Goal: Transaction & Acquisition: Purchase product/service

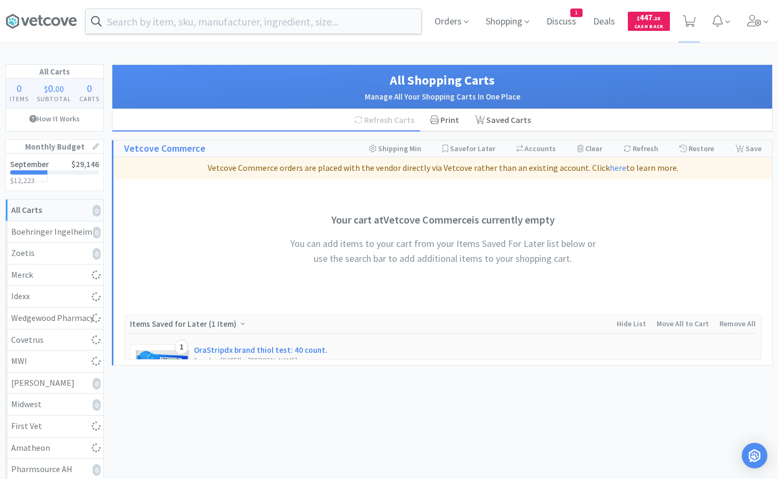
select select "1"
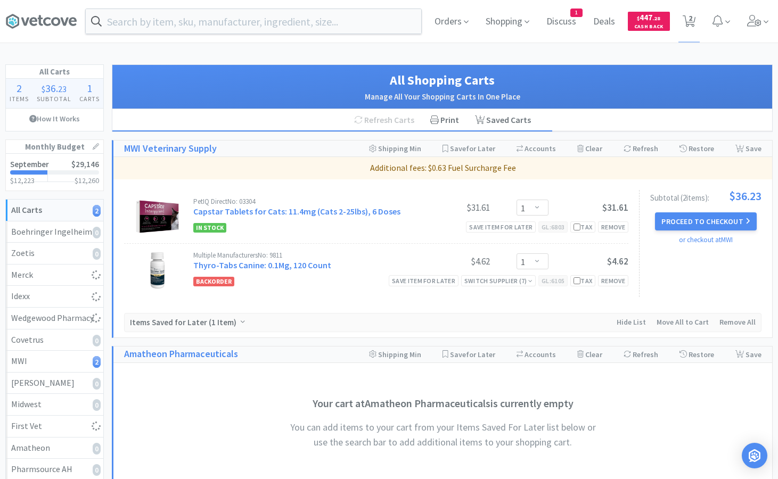
select select "1"
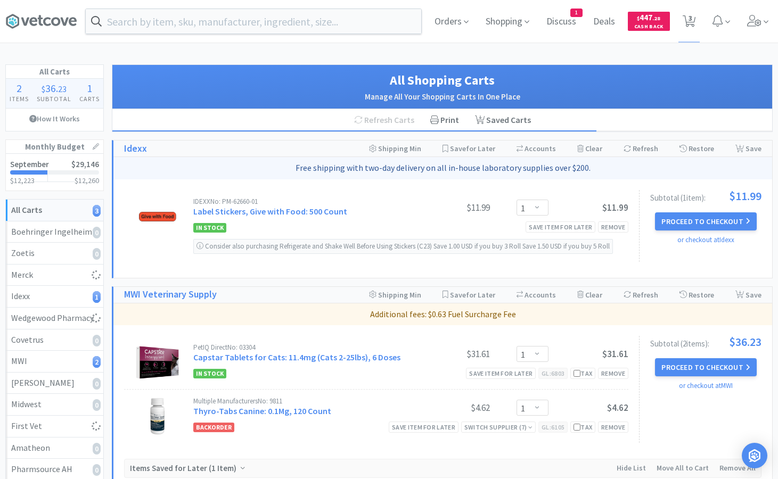
select select "1"
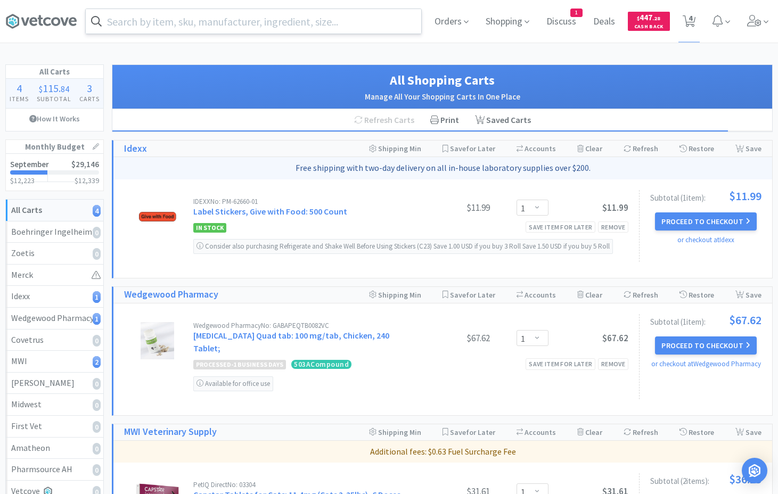
click at [132, 17] on input "text" at bounding box center [254, 21] width 336 height 25
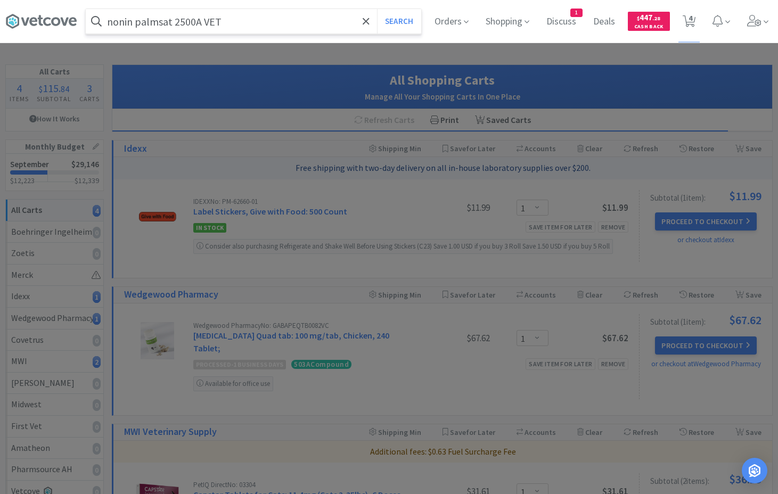
type input "nonin palmsat 2500A VET"
click at [377, 9] on button "Search" at bounding box center [399, 21] width 44 height 25
select select "1"
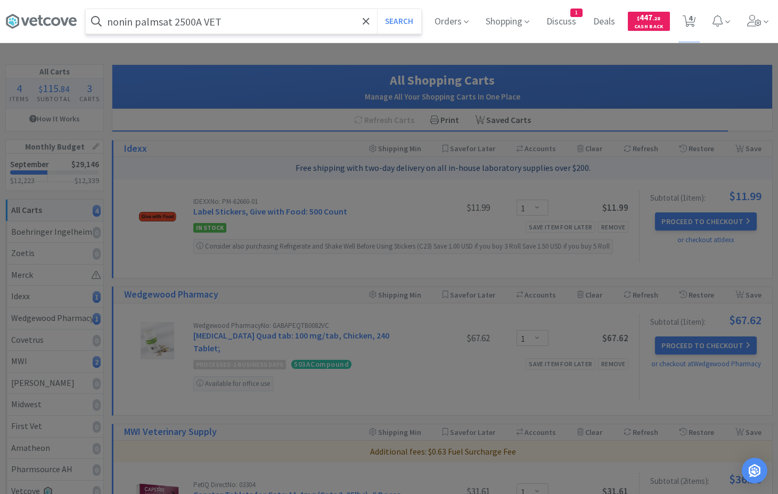
select select "1"
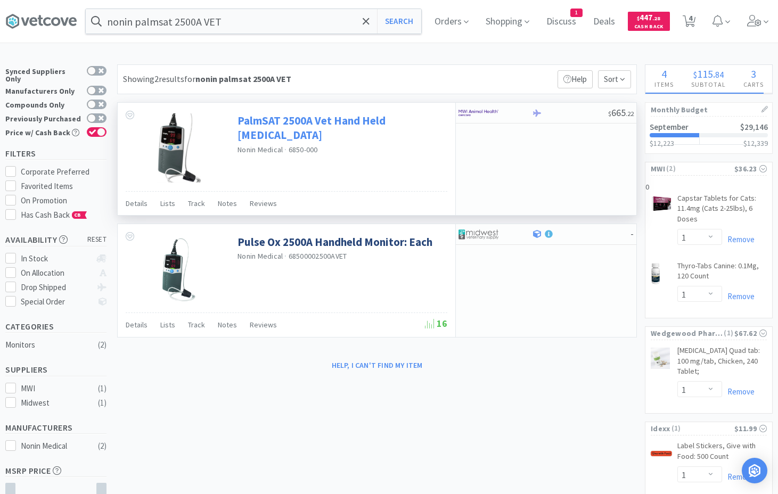
click at [270, 128] on link "PalmSAT 2500A Vet Hand Held [MEDICAL_DATA]" at bounding box center [341, 127] width 207 height 29
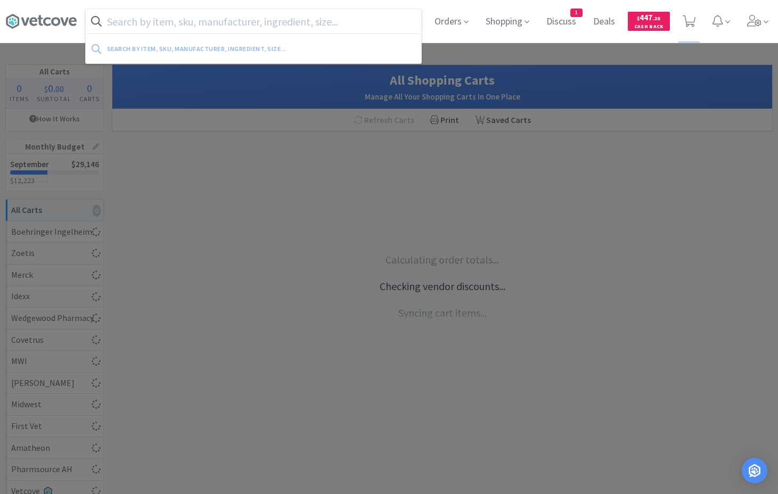
click at [120, 22] on input "text" at bounding box center [254, 21] width 336 height 25
select select "1"
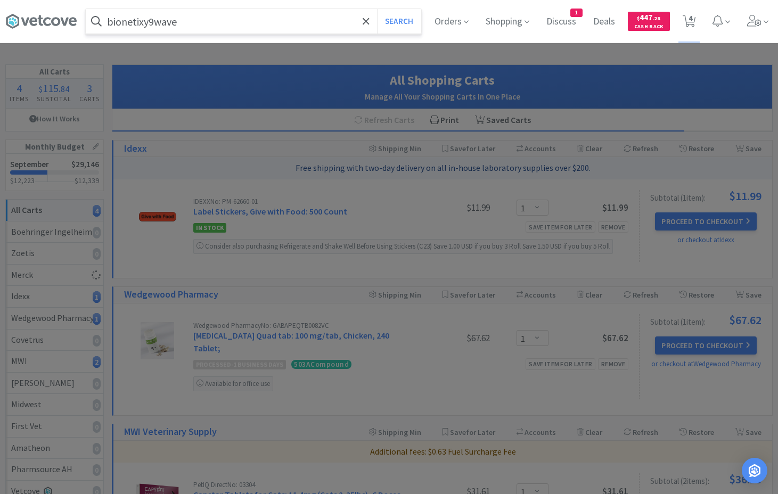
type input "bionetixy9wave"
click at [377, 9] on button "Search" at bounding box center [399, 21] width 44 height 25
select select "1"
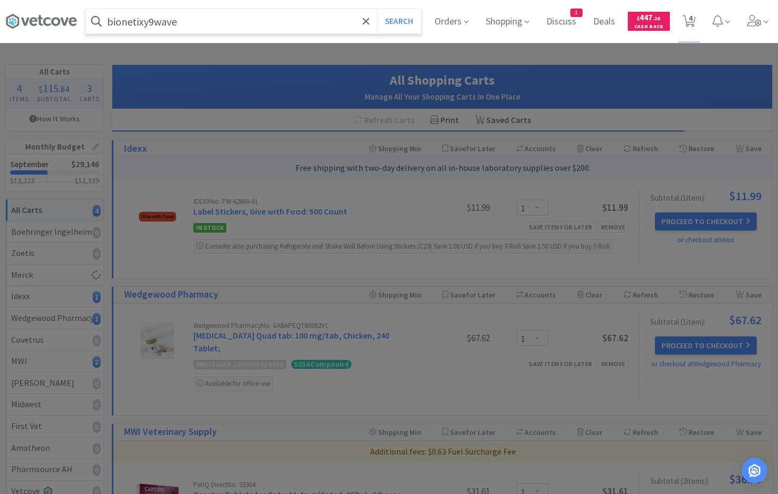
select select "1"
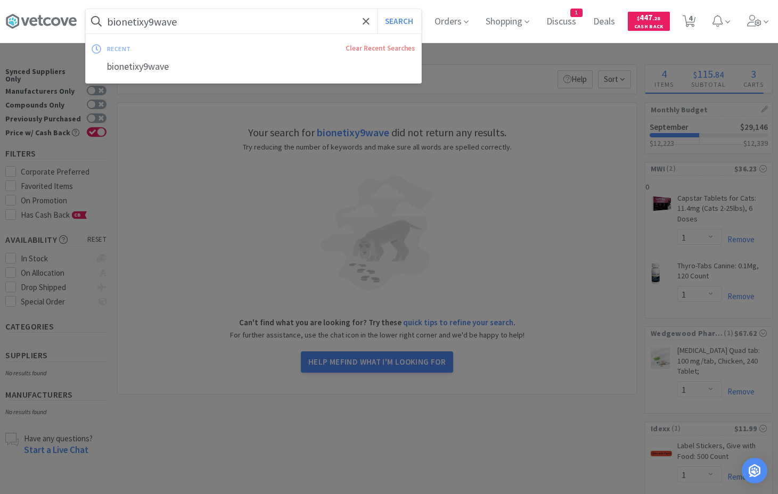
click at [123, 20] on input "bionetixy9wave" at bounding box center [254, 21] width 336 height 25
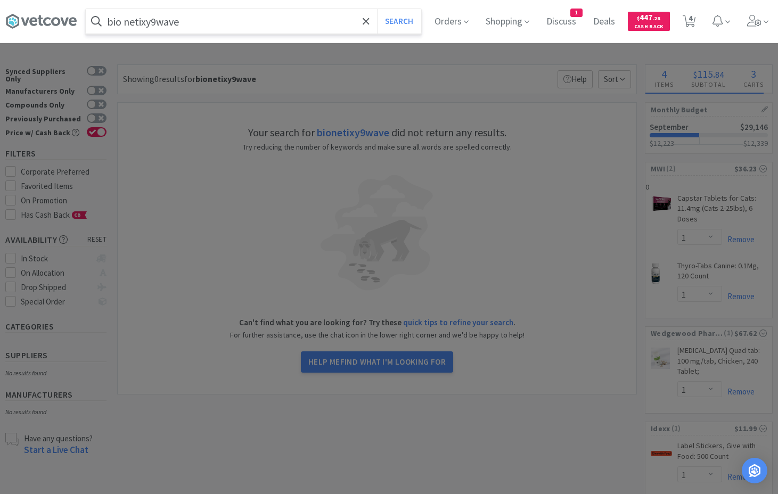
click at [142, 20] on input "bio netixy9wave" at bounding box center [254, 21] width 336 height 25
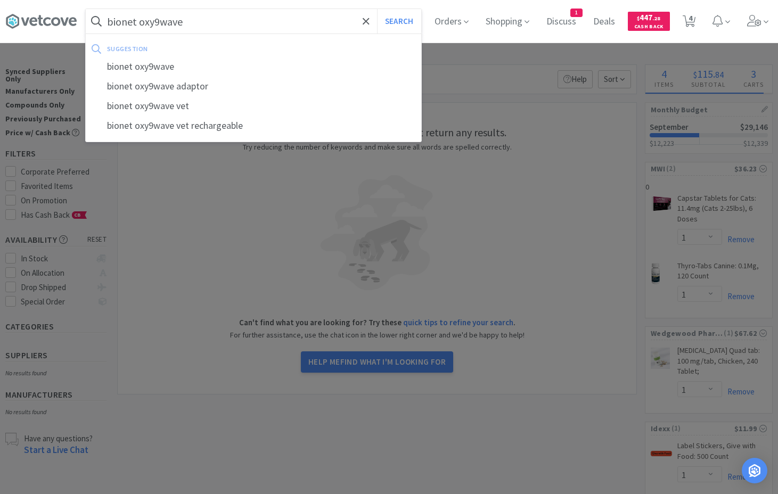
type input "bionet oxy9wave"
click at [377, 9] on button "Search" at bounding box center [399, 21] width 44 height 25
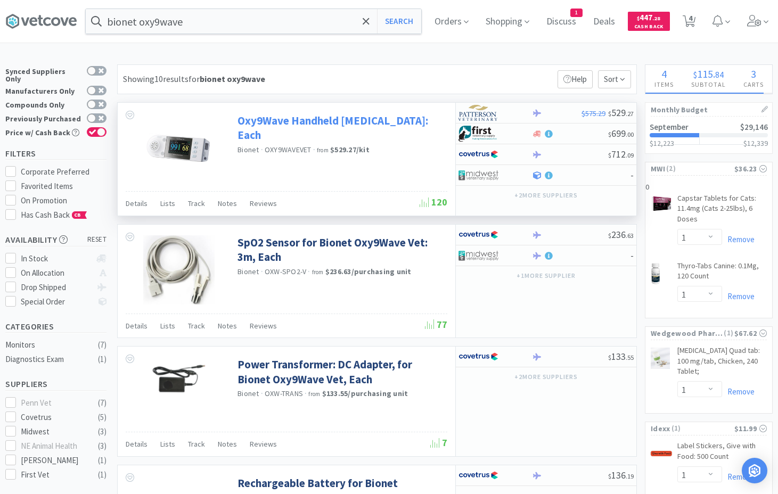
click at [266, 121] on link "Oxy9Wave Handheld [MEDICAL_DATA]: Each" at bounding box center [341, 127] width 207 height 29
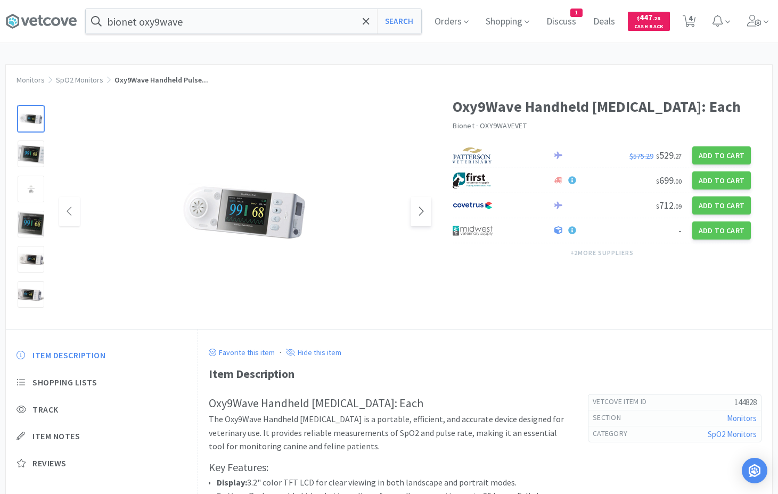
click at [422, 217] on icon at bounding box center [421, 211] width 8 height 13
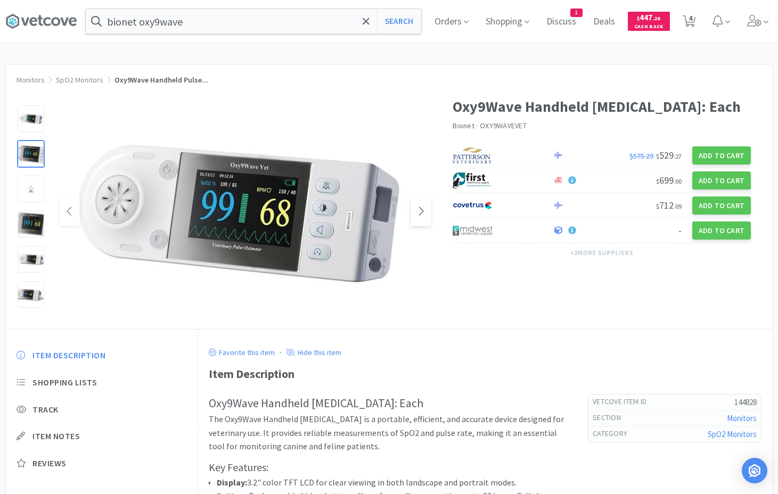
click at [425, 213] on span at bounding box center [421, 211] width 21 height 29
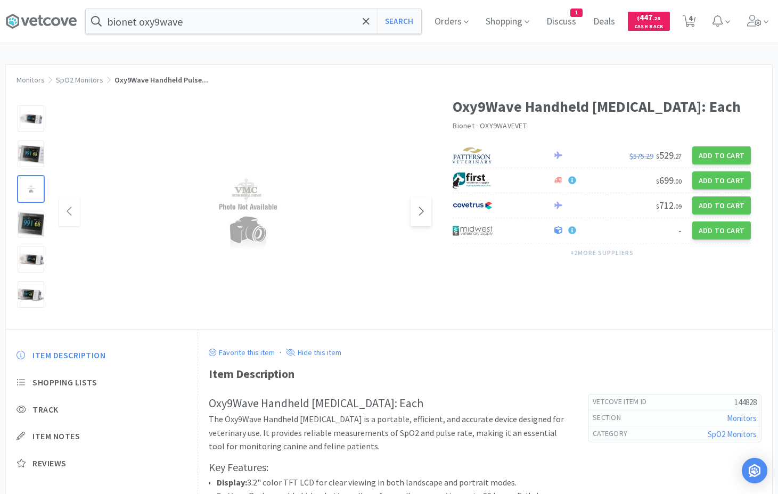
click at [430, 210] on span at bounding box center [421, 211] width 21 height 29
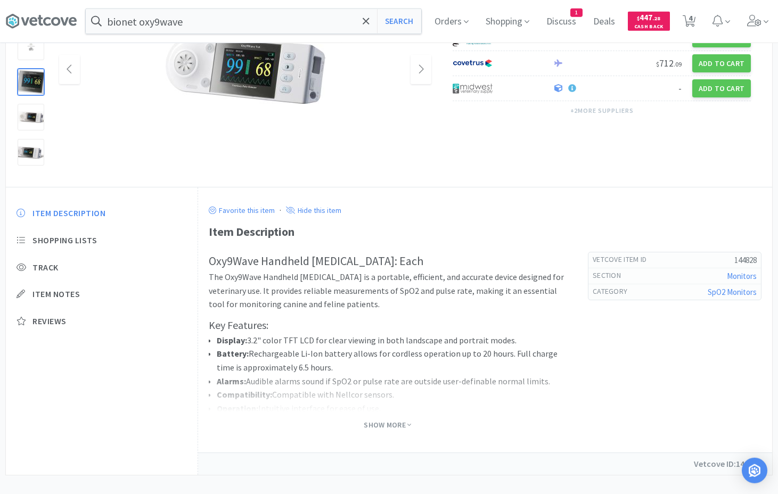
scroll to position [156, 0]
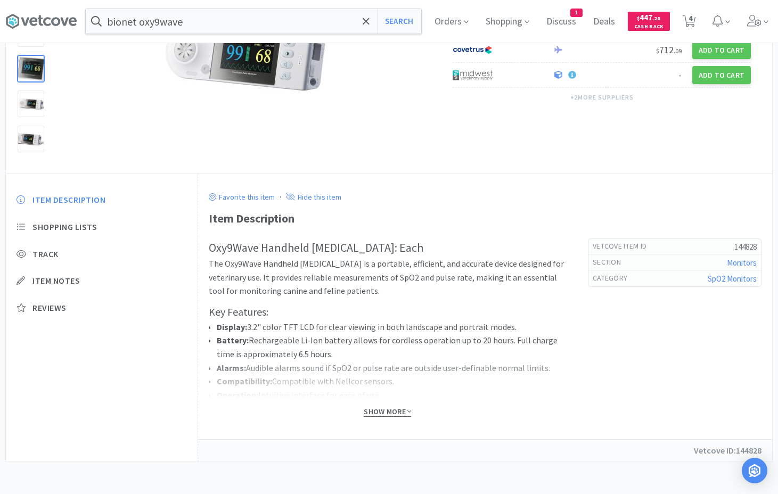
click at [385, 410] on span "Show More" at bounding box center [387, 412] width 47 height 10
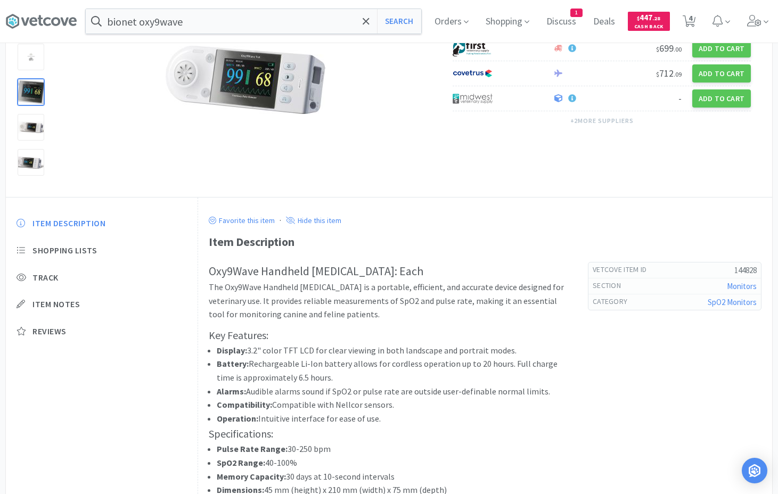
scroll to position [0, 0]
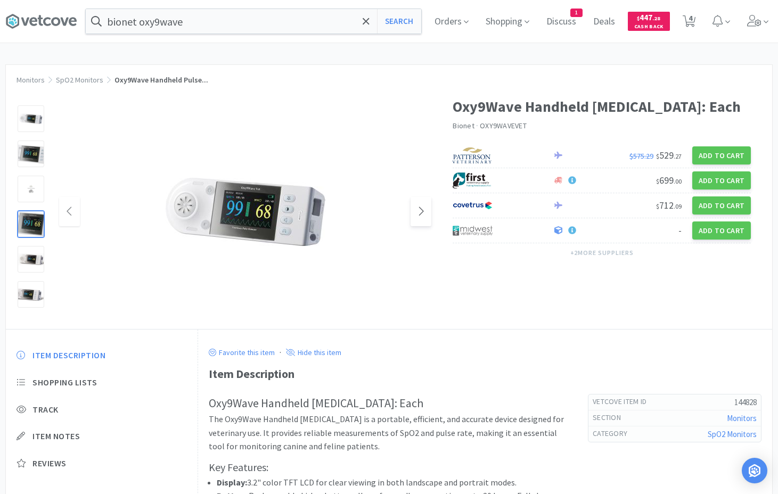
click at [420, 214] on icon at bounding box center [421, 211] width 8 height 13
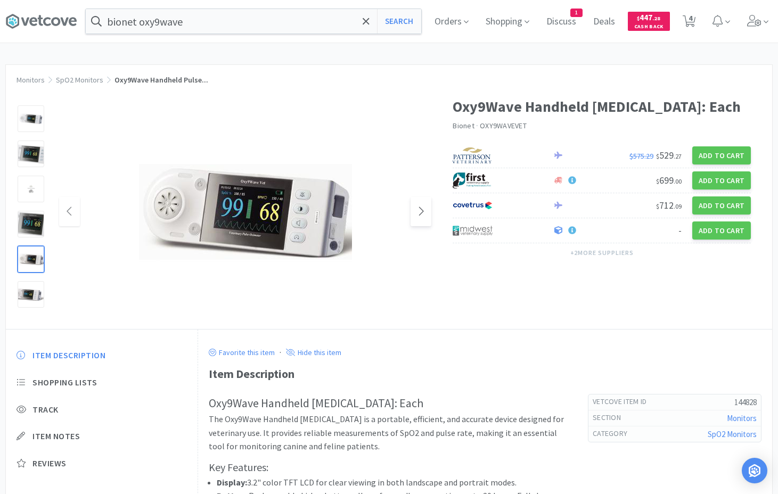
click at [420, 214] on icon at bounding box center [421, 211] width 8 height 13
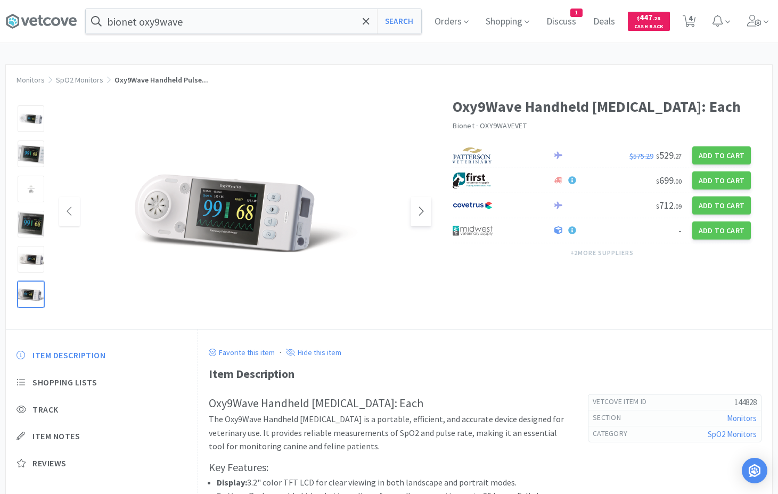
click at [420, 214] on icon at bounding box center [421, 211] width 8 height 13
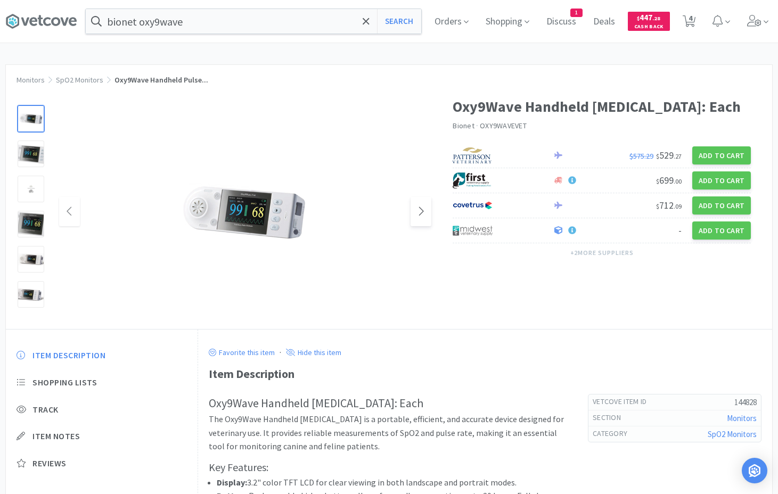
click at [420, 214] on icon at bounding box center [421, 211] width 8 height 13
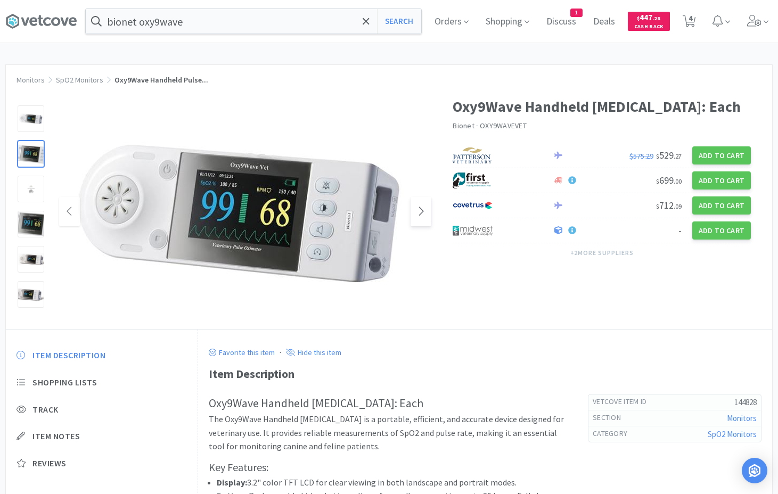
click at [420, 214] on icon at bounding box center [421, 211] width 8 height 13
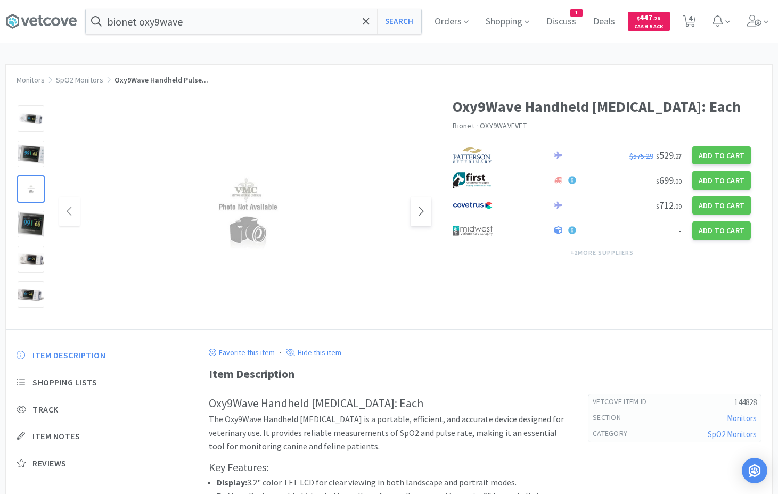
click at [420, 214] on icon at bounding box center [421, 211] width 8 height 13
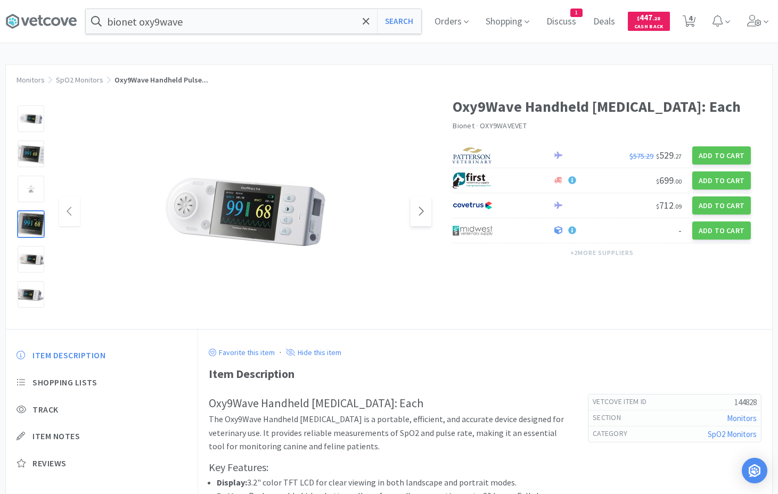
click at [420, 214] on icon at bounding box center [421, 211] width 8 height 13
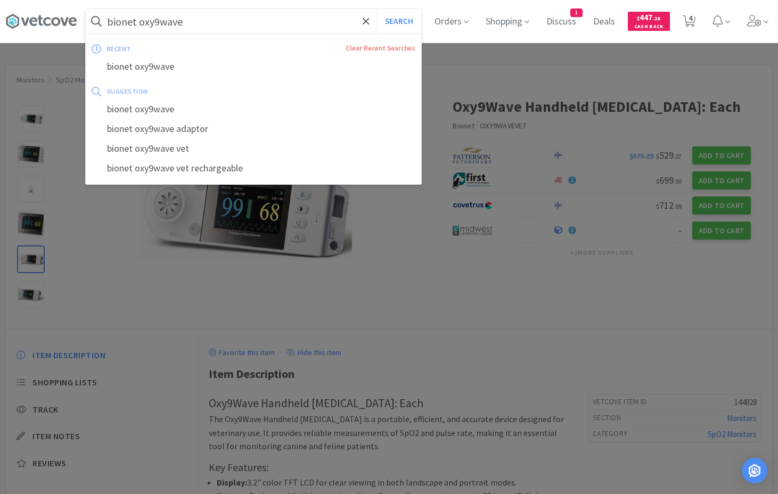
drag, startPoint x: 190, startPoint y: 27, endPoint x: 422, endPoint y: 5, distance: 233.2
click at [421, 9] on input "bionet oxy9wave" at bounding box center [254, 21] width 336 height 25
click at [193, 312] on div at bounding box center [389, 247] width 778 height 494
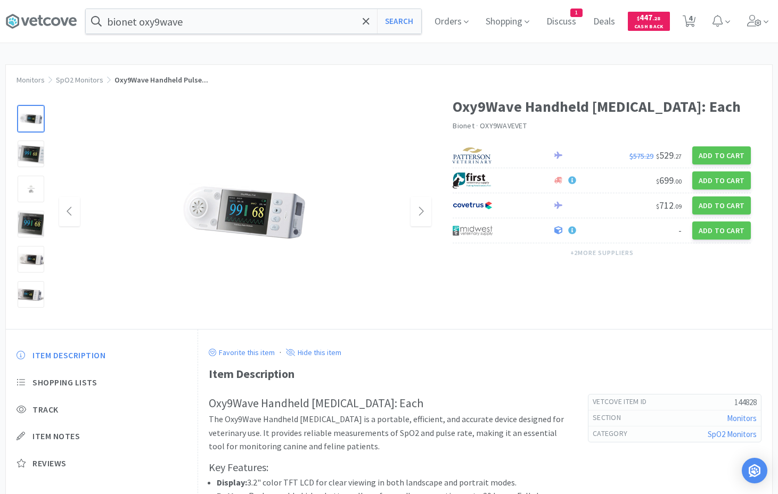
click at [184, 273] on img at bounding box center [245, 211] width 133 height 133
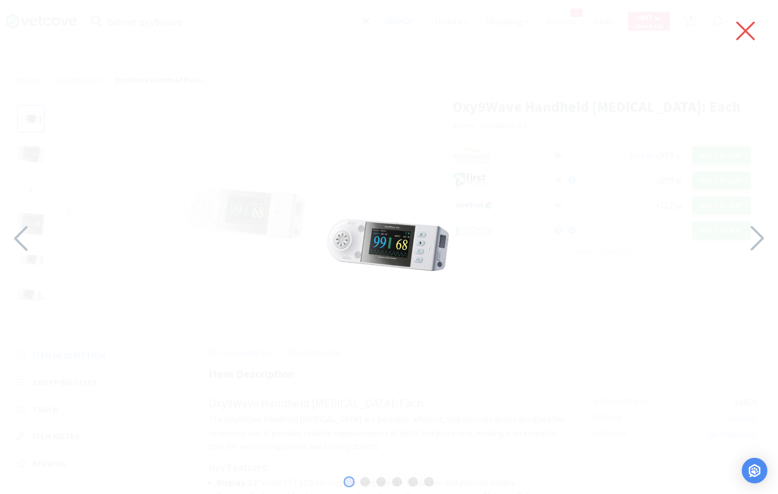
click at [751, 29] on icon at bounding box center [746, 31] width 22 height 30
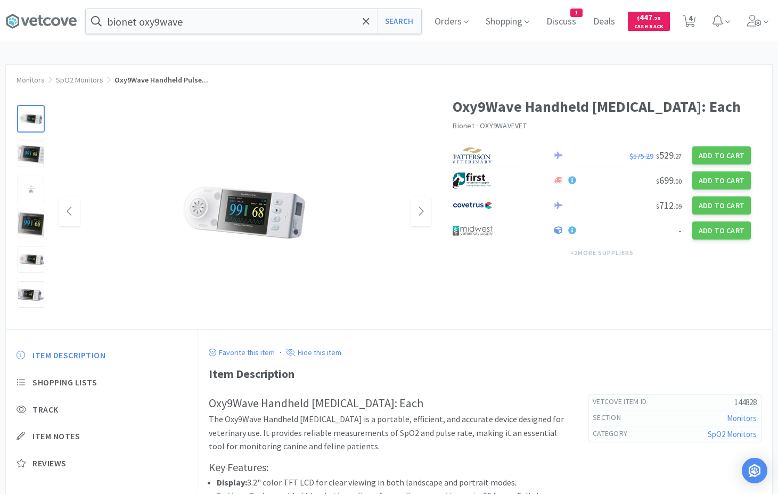
drag, startPoint x: 348, startPoint y: 307, endPoint x: 336, endPoint y: 301, distance: 12.9
click at [340, 298] on div at bounding box center [245, 211] width 372 height 213
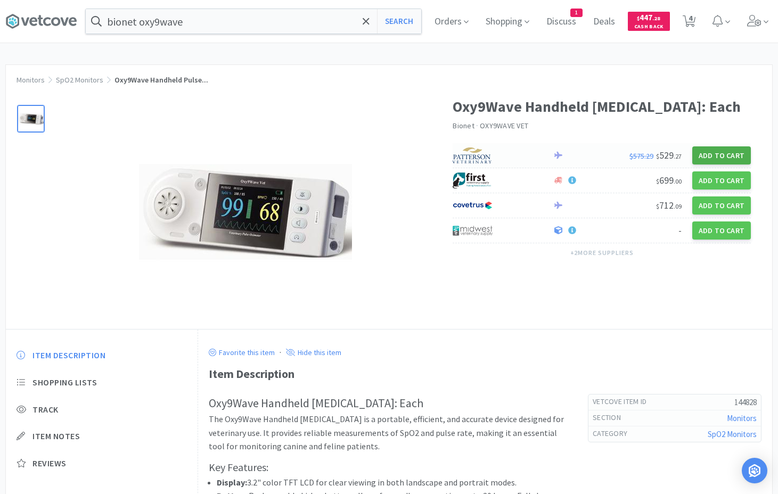
click at [728, 152] on button "Add to Cart" at bounding box center [721, 155] width 59 height 18
select select "1"
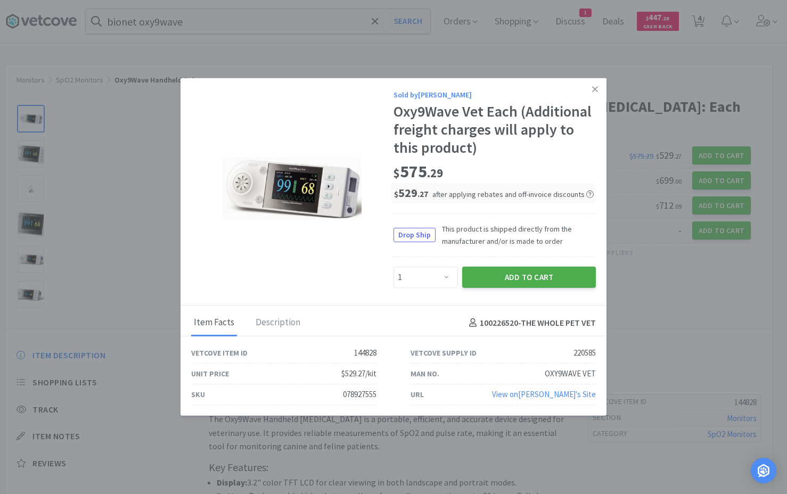
click at [500, 275] on button "Add to Cart" at bounding box center [529, 277] width 134 height 21
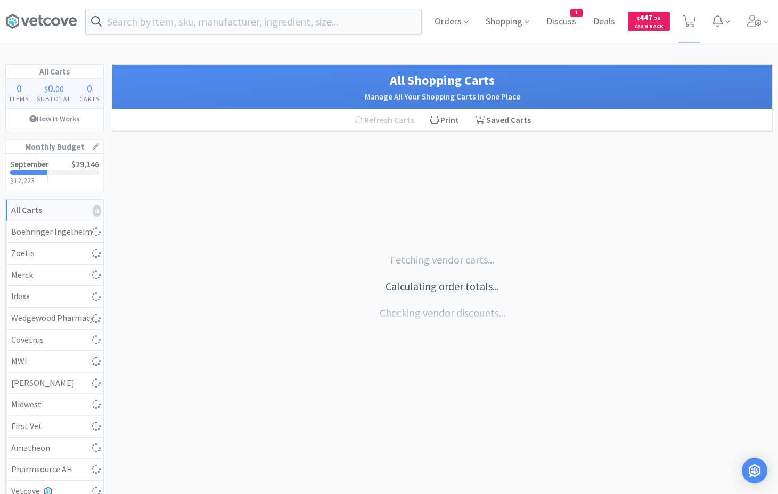
select select "1"
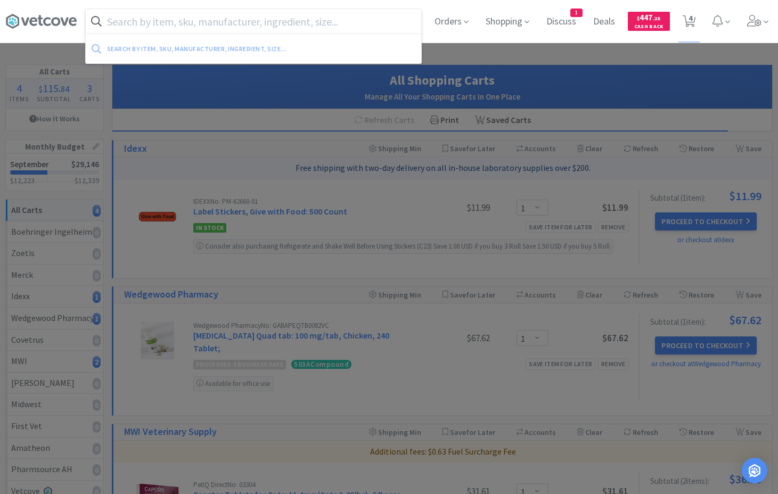
click at [143, 15] on input "text" at bounding box center [254, 21] width 336 height 25
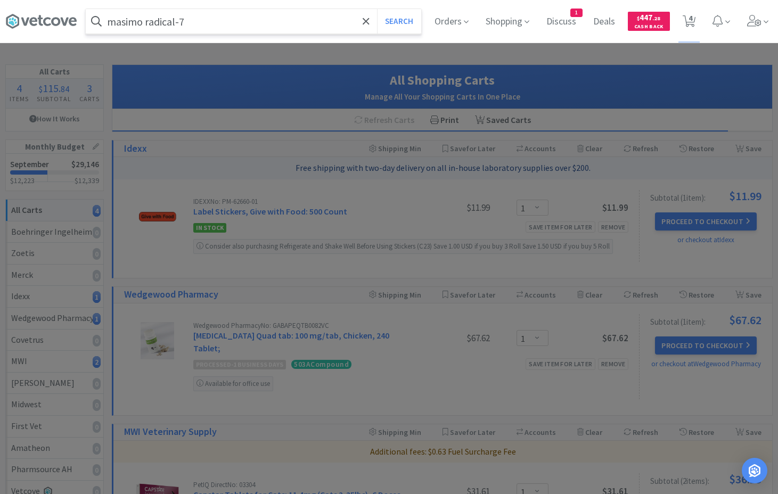
type input "masimo radical-7"
click at [377, 9] on button "Search" at bounding box center [399, 21] width 44 height 25
select select "1"
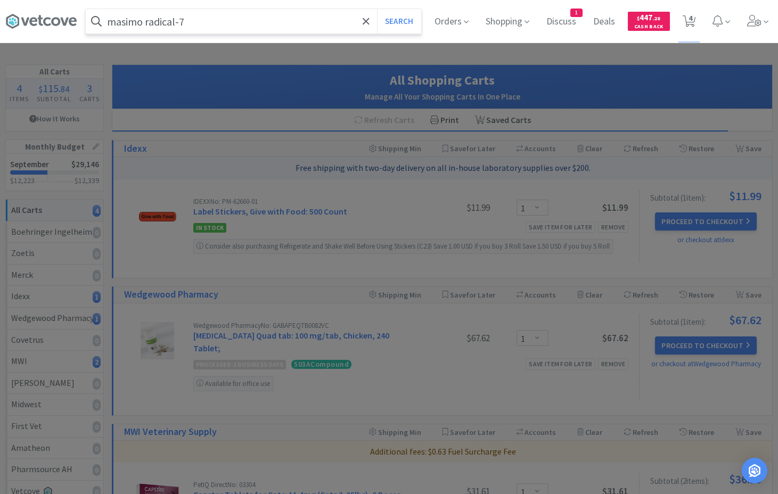
select select "1"
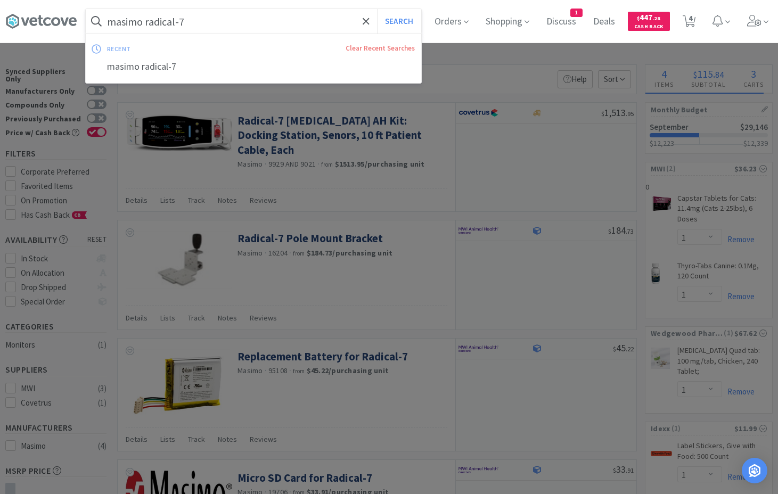
drag, startPoint x: 210, startPoint y: 20, endPoint x: 348, endPoint y: 35, distance: 138.8
click at [348, 34] on input "masimo radical-7" at bounding box center [254, 21] width 336 height 25
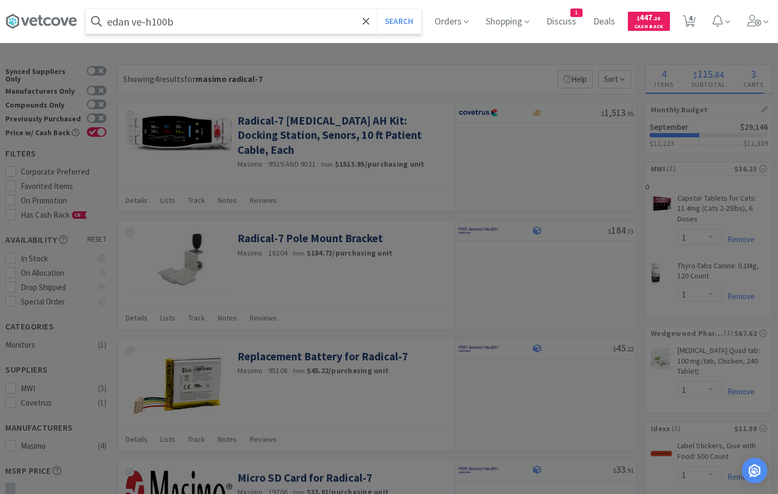
type input "edan ve-h100b"
click at [377, 9] on button "Search" at bounding box center [399, 21] width 44 height 25
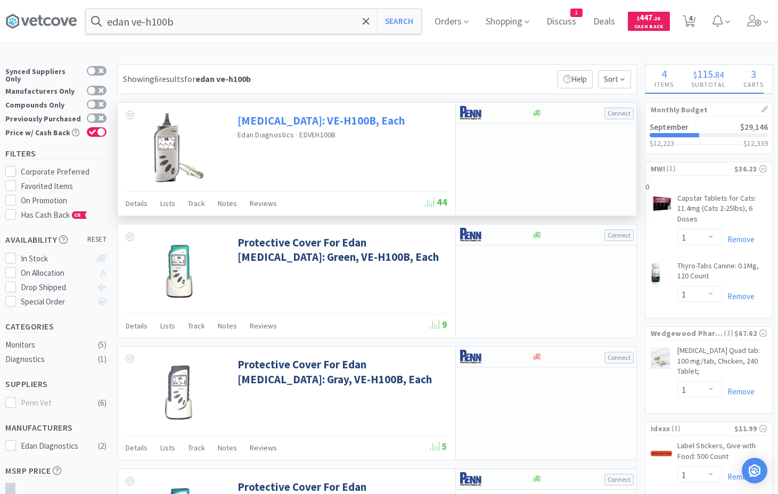
click at [295, 121] on link "Pulse Oximeter: VE-H100B, Each" at bounding box center [321, 120] width 167 height 14
